Goal: Find specific page/section: Find specific page/section

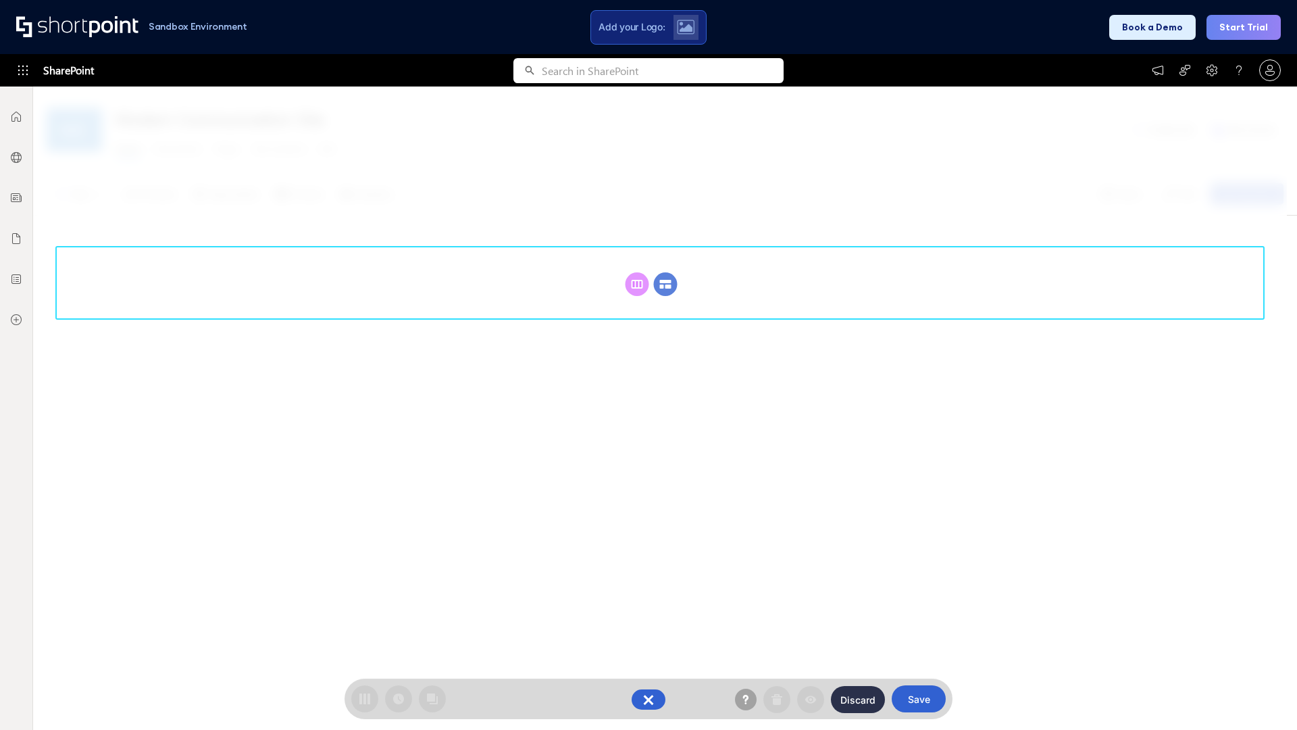
scroll to position [186, 0]
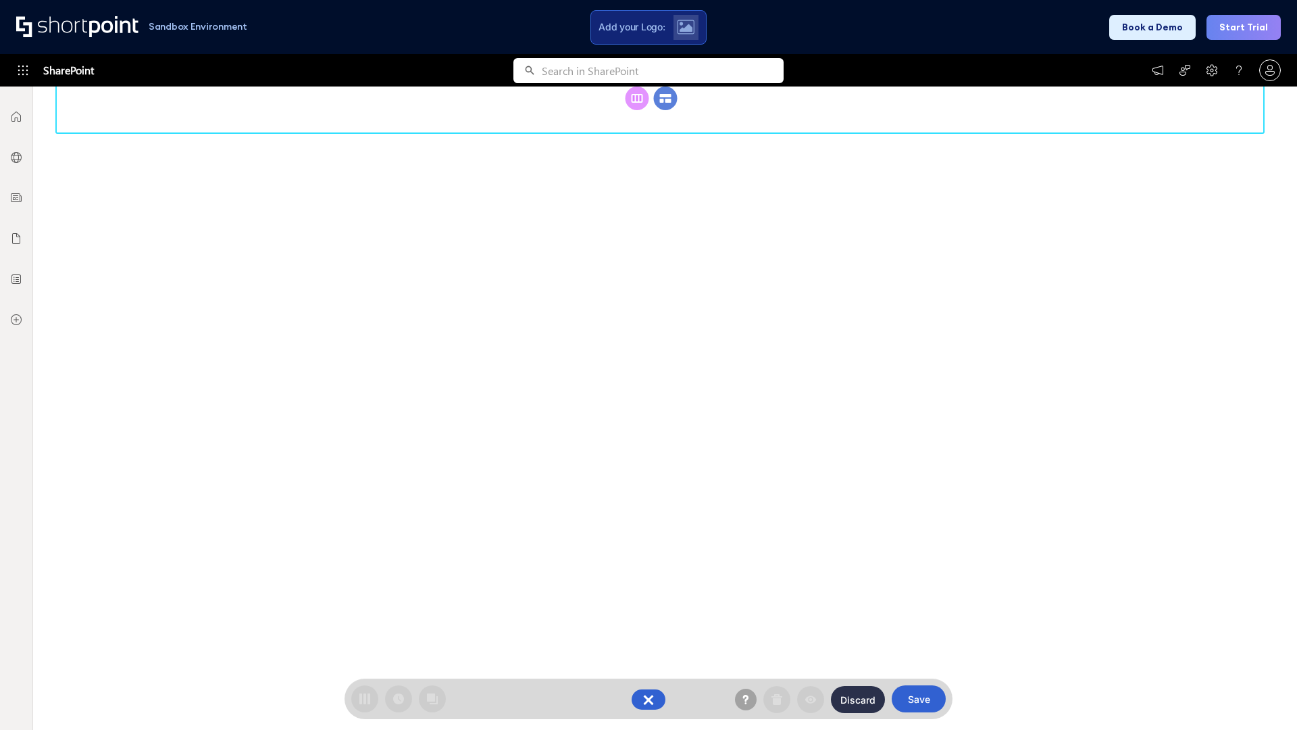
click at [666, 110] on circle at bounding box center [666, 98] width 24 height 24
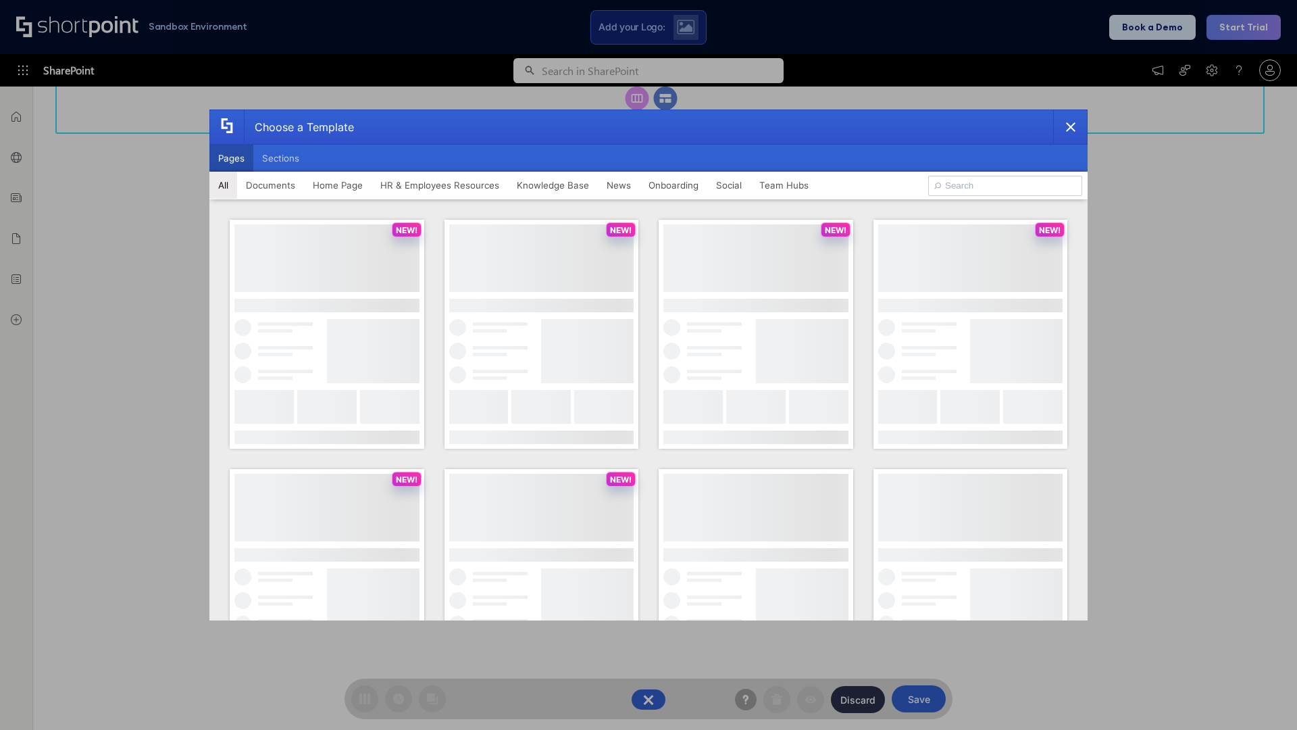
scroll to position [0, 0]
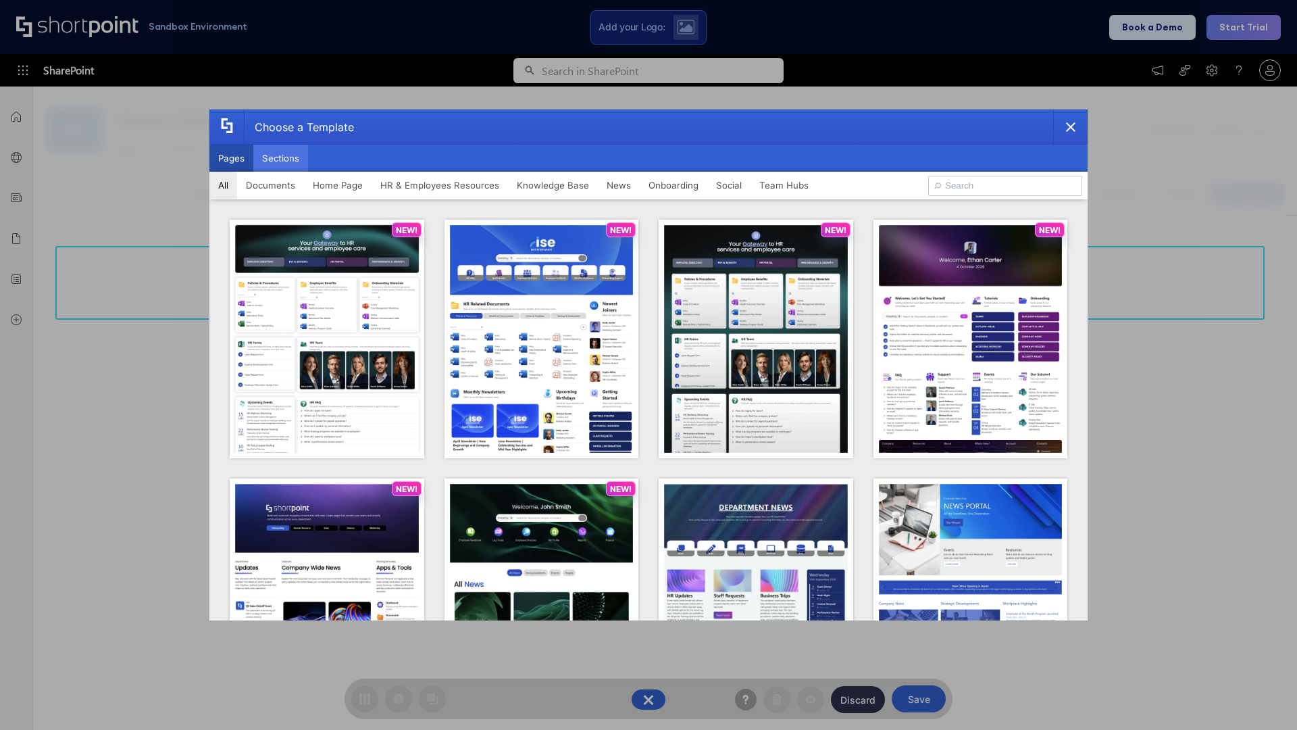
click at [280, 158] on button "Sections" at bounding box center [280, 158] width 55 height 27
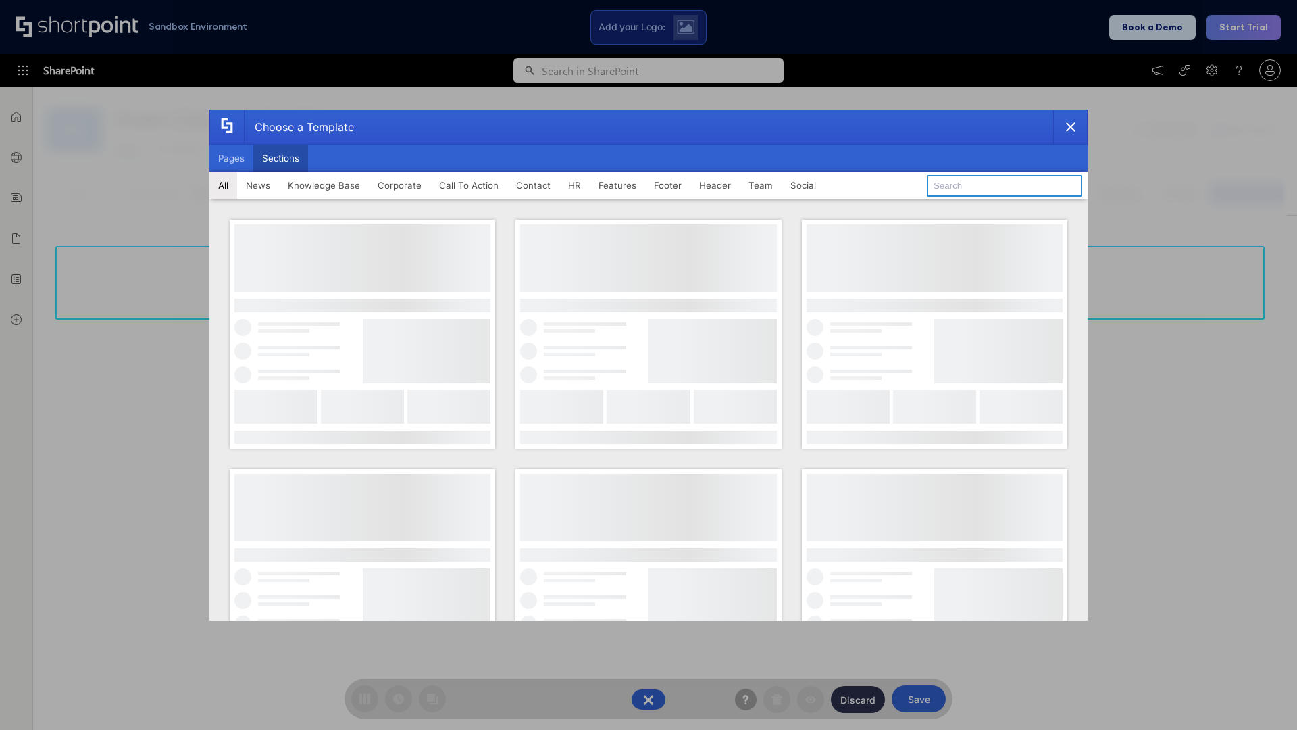
type input "Healthcare Events"
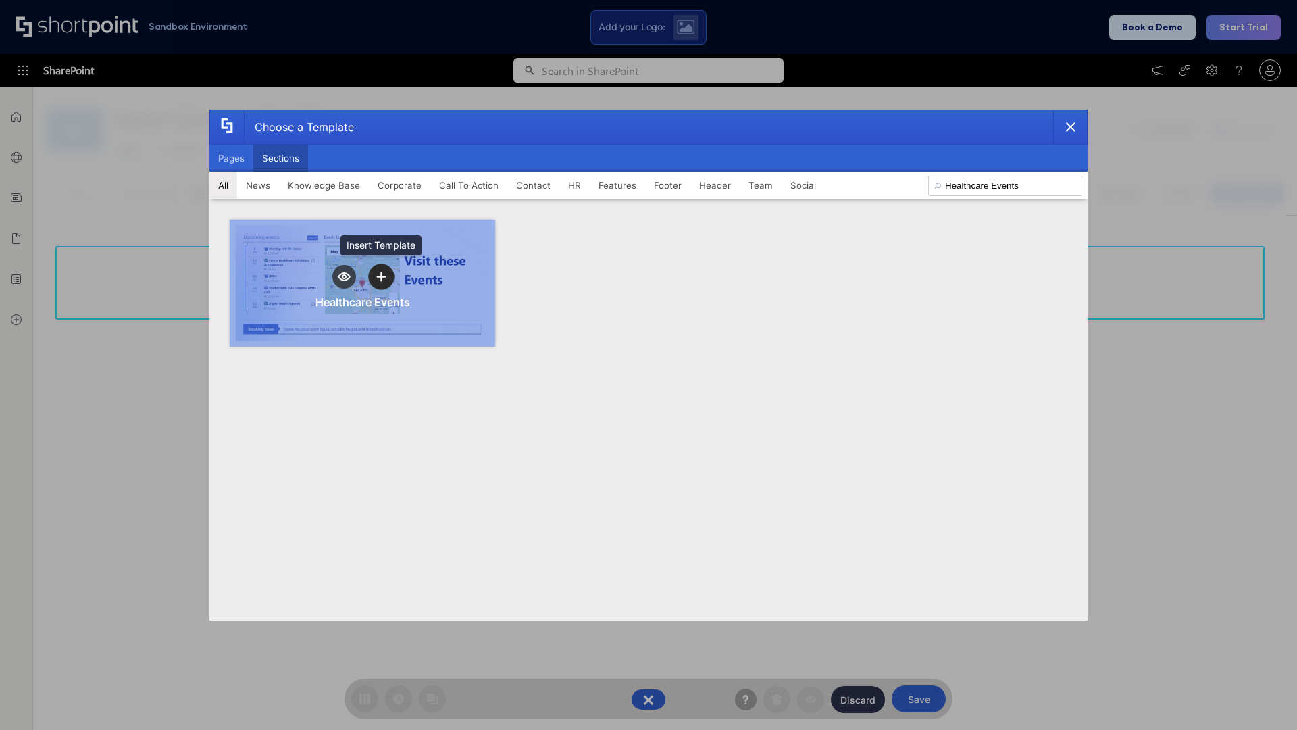
click at [381, 276] on icon "template selector" at bounding box center [380, 276] width 9 height 9
